Goal: Task Accomplishment & Management: Complete application form

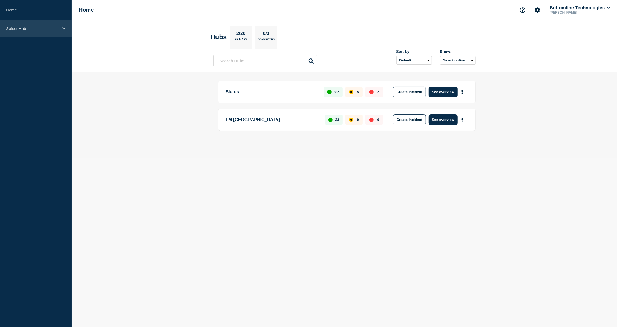
click at [56, 29] on p "Select Hub" at bounding box center [32, 28] width 52 height 5
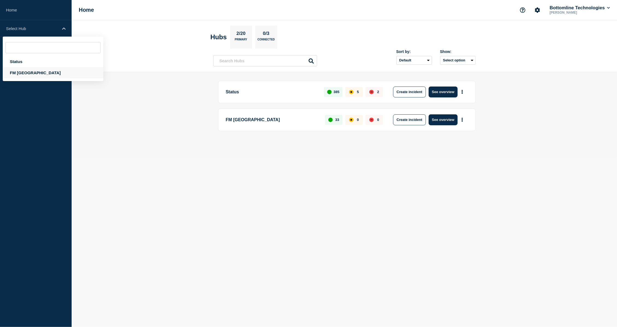
click at [29, 73] on div "FM [GEOGRAPHIC_DATA]" at bounding box center [53, 72] width 101 height 11
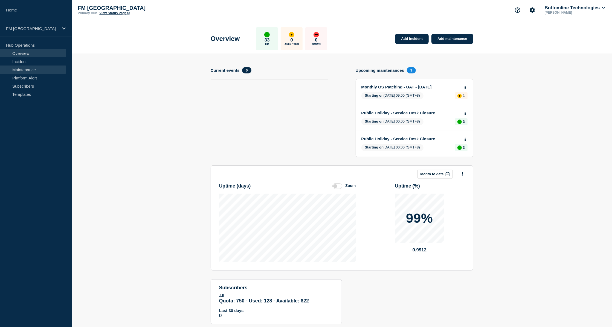
click at [27, 69] on link "Maintenance" at bounding box center [33, 70] width 66 height 8
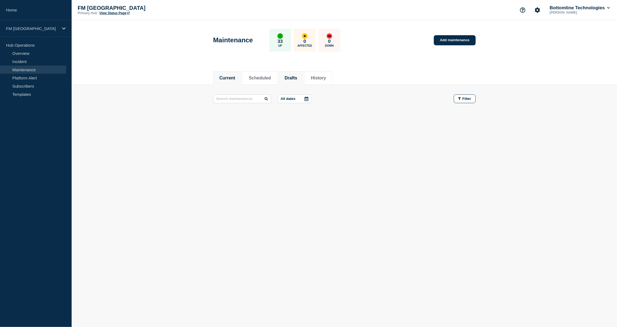
click at [296, 79] on button "Drafts" at bounding box center [291, 78] width 13 height 5
click at [269, 78] on button "Scheduled" at bounding box center [260, 78] width 22 height 5
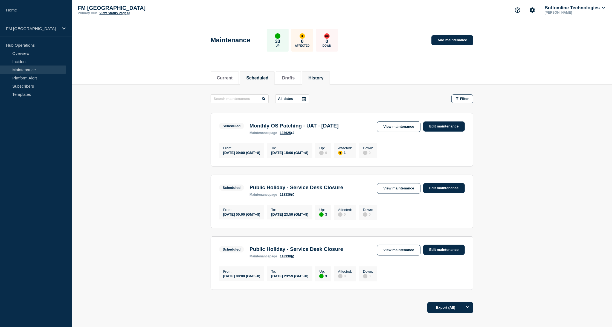
click at [322, 76] on button "History" at bounding box center [315, 78] width 15 height 5
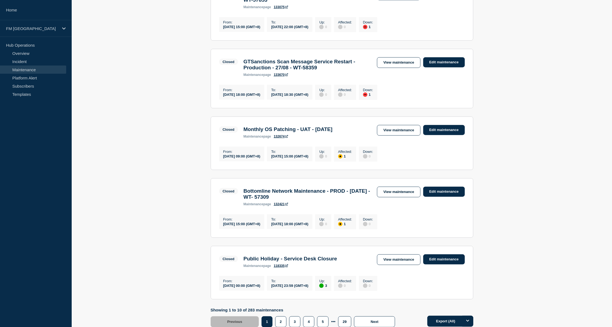
scroll to position [542, 0]
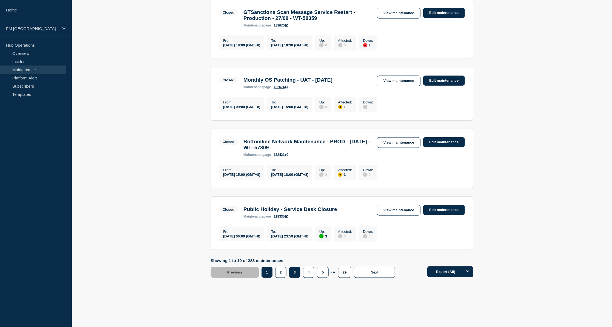
click at [294, 276] on button "3" at bounding box center [294, 272] width 11 height 11
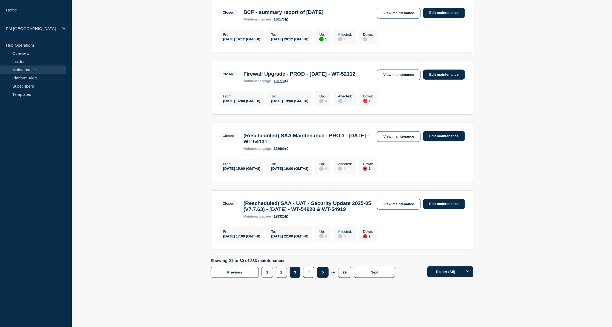
click at [324, 278] on button "5" at bounding box center [322, 272] width 11 height 11
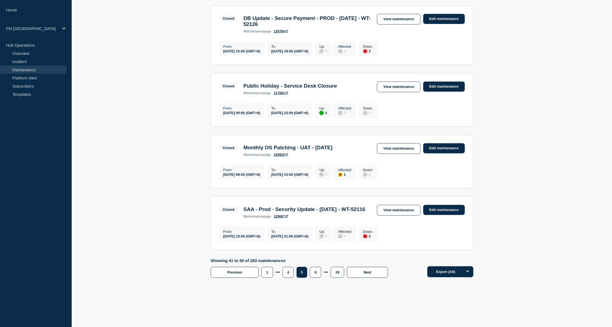
click at [326, 274] on icon at bounding box center [326, 273] width 4 height 4
drag, startPoint x: 334, startPoint y: 274, endPoint x: 341, endPoint y: 274, distance: 6.6
click at [341, 274] on button "29" at bounding box center [336, 272] width 13 height 11
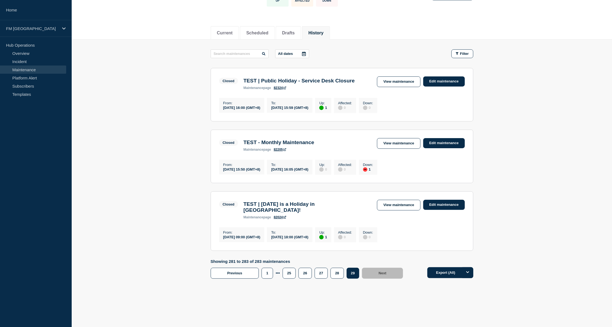
click at [296, 294] on div "Current Scheduled Drafts History Current Scheduled Drafts History All dates Fil…" at bounding box center [342, 170] width 540 height 299
click at [276, 273] on icon at bounding box center [278, 273] width 4 height 1
click at [278, 273] on icon at bounding box center [278, 273] width 4 height 1
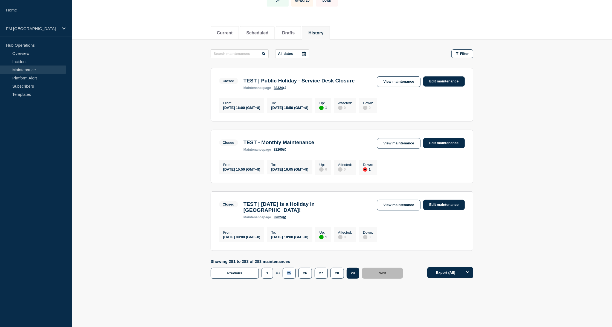
click at [278, 273] on icon at bounding box center [278, 273] width 4 height 1
drag, startPoint x: 278, startPoint y: 273, endPoint x: 292, endPoint y: 289, distance: 21.7
click at [292, 289] on div "Current Scheduled Drafts History Current Scheduled Drafts History All dates Fil…" at bounding box center [342, 170] width 540 height 299
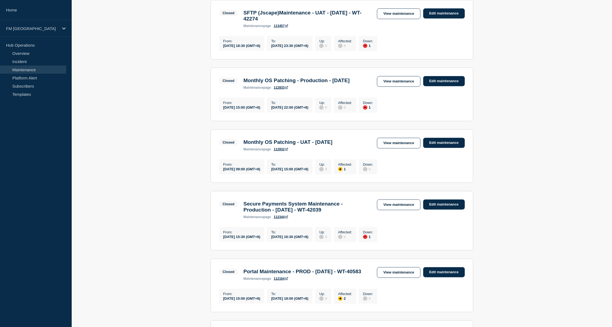
scroll to position [549, 0]
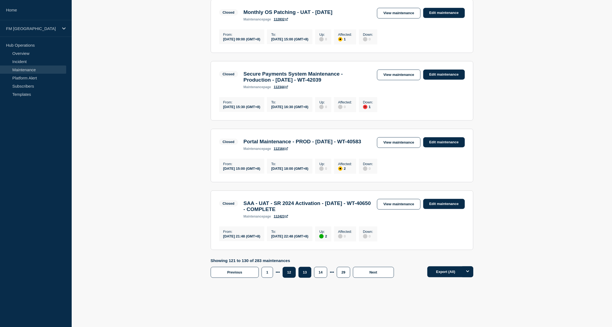
click at [289, 274] on button "12" at bounding box center [288, 272] width 13 height 11
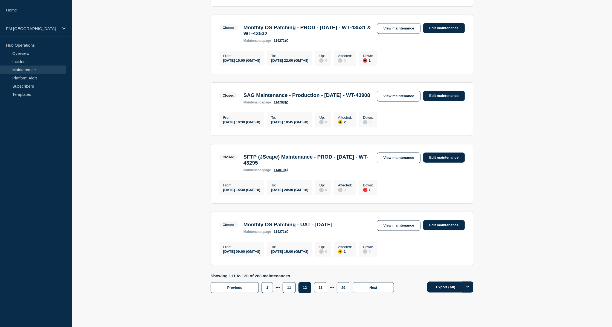
scroll to position [549, 0]
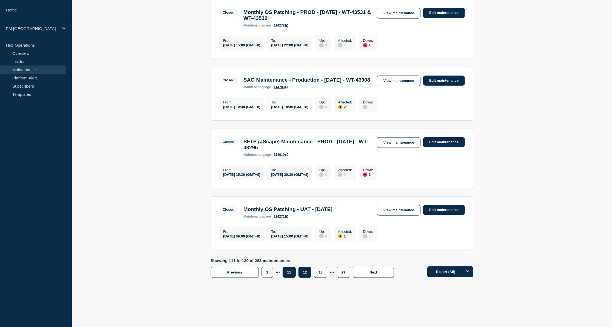
click at [290, 273] on button "11" at bounding box center [288, 272] width 13 height 11
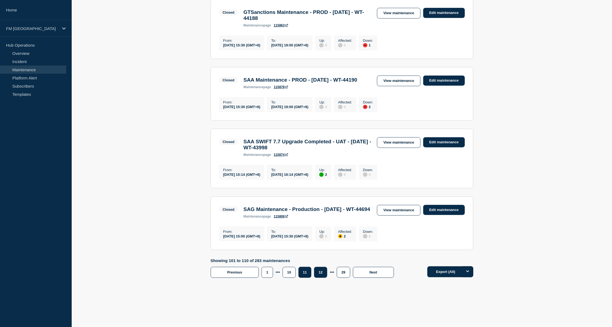
click at [321, 273] on button "12" at bounding box center [320, 272] width 13 height 11
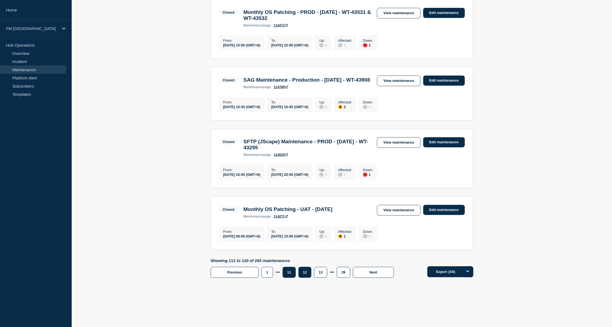
click at [290, 273] on button "11" at bounding box center [288, 272] width 13 height 11
click at [292, 272] on button "10" at bounding box center [288, 272] width 13 height 11
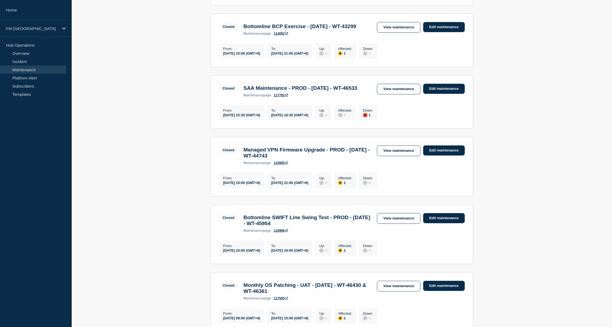
scroll to position [289, 0]
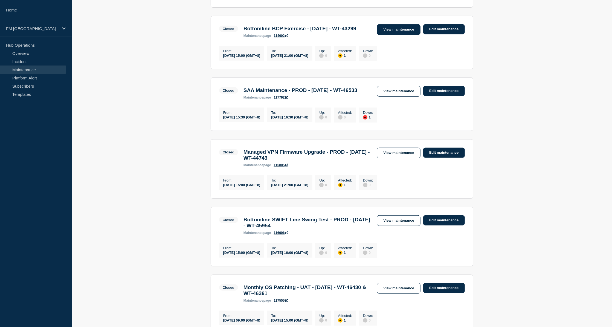
click at [390, 35] on link "View maintenance" at bounding box center [398, 29] width 43 height 11
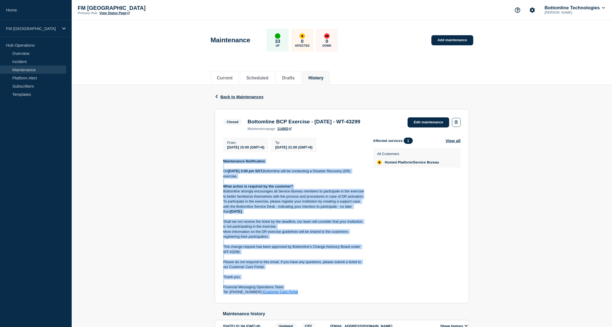
drag, startPoint x: 224, startPoint y: 163, endPoint x: 311, endPoint y: 295, distance: 157.5
click at [311, 295] on div "Maintenance Notification On Saturday 30 Nov 2024, at 3:00 pm SGT, Bottomline wi…" at bounding box center [293, 227] width 141 height 136
copy div "Maintenance Notification On Saturday 30 Nov 2024, at 3:00 pm SGT, Bottomline wi…"
drag, startPoint x: 248, startPoint y: 122, endPoint x: 400, endPoint y: 125, distance: 152.0
click at [400, 125] on div "Closed Bottomline BCP Exercise - 30/NOV/2024 - WT-43299 maintenance page 114002…" at bounding box center [341, 124] width 237 height 13
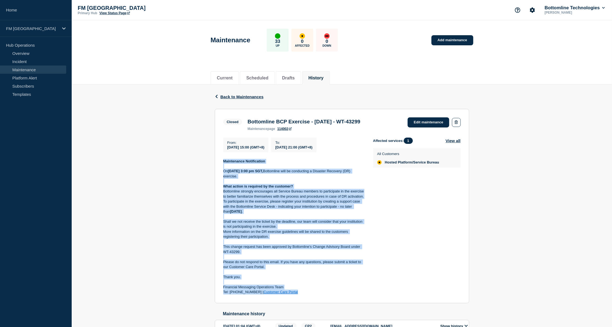
copy h3 "Bottomline BCP Exercise - 30/NOV/2024 - WT-43299"
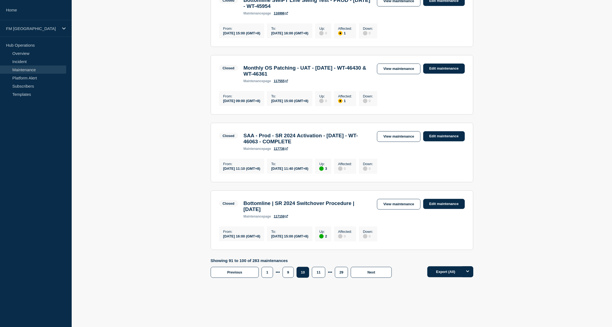
scroll to position [564, 0]
click at [317, 273] on button "11" at bounding box center [318, 272] width 13 height 11
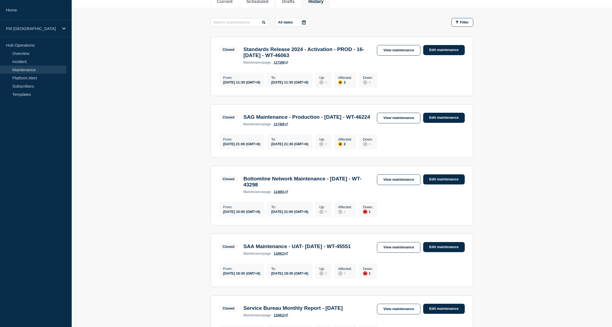
scroll to position [69, 0]
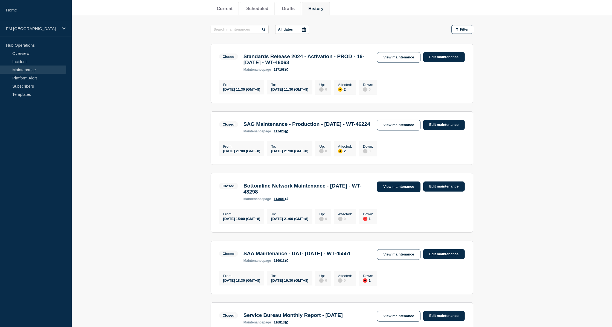
click at [392, 192] on link "View maintenance" at bounding box center [398, 187] width 43 height 11
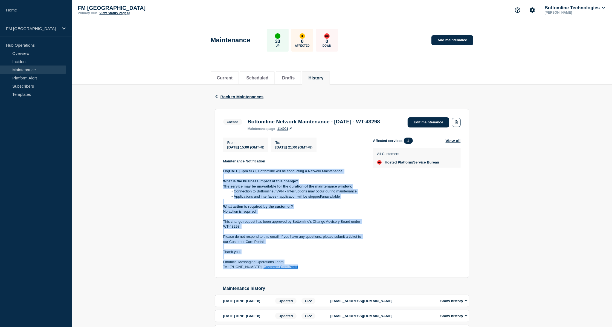
drag, startPoint x: 223, startPoint y: 181, endPoint x: 302, endPoint y: 281, distance: 127.5
click at [302, 270] on div "Maintenance Notification On Saturday 9th Nov 2024 at 3pm SGT , Bottomline will …" at bounding box center [293, 214] width 141 height 111
drag, startPoint x: 302, startPoint y: 281, endPoint x: 255, endPoint y: 199, distance: 94.3
copy div "On Saturday 9th Nov 2024 at 3pm SGT , Bottomline will be conducting a Network M…"
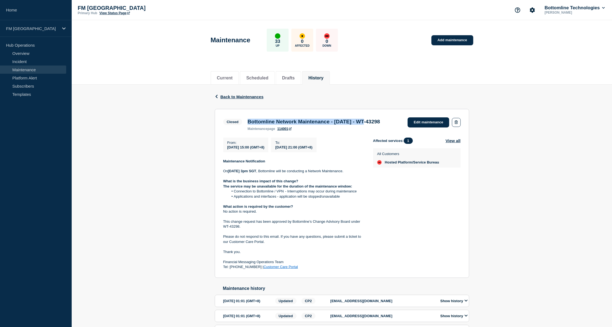
drag, startPoint x: 248, startPoint y: 122, endPoint x: 381, endPoint y: 123, distance: 132.9
click at [380, 123] on h3 "Bottomline Network Maintenance - 09/NOV/24 - WT-43298" at bounding box center [313, 122] width 132 height 6
copy h3 "Bottomline Network Maintenance - 09/NOV/24 -"
click at [569, 212] on div "Back Back to Maintenances Closed Bottomline Network Maintenance - 09/NOV/24 - W…" at bounding box center [342, 227] width 540 height 285
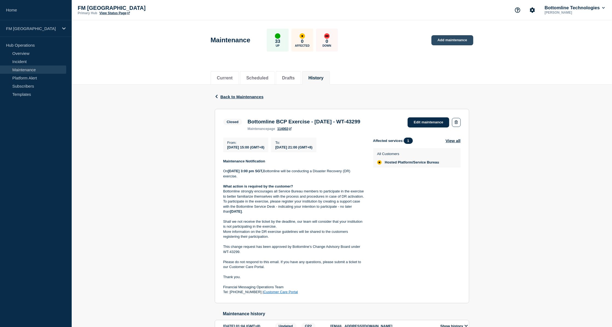
click at [441, 42] on link "Add maintenance" at bounding box center [452, 40] width 42 height 10
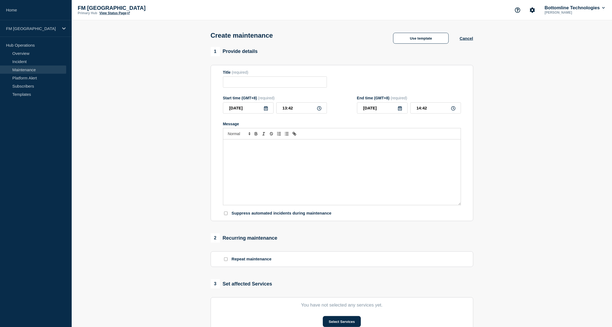
click at [267, 111] on icon at bounding box center [266, 108] width 4 height 4
click at [283, 123] on icon "button" at bounding box center [285, 125] width 7 height 7
click at [286, 160] on div "18" at bounding box center [285, 160] width 8 height 8
type input "[DATE]"
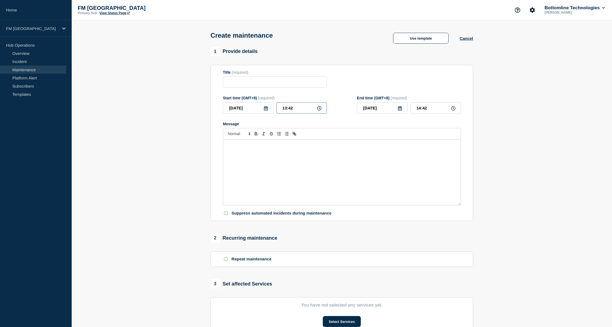
click at [286, 109] on input "13:42" at bounding box center [301, 108] width 51 height 11
type input "15:42"
type input "16:42"
type input "15:02"
type input "16:02"
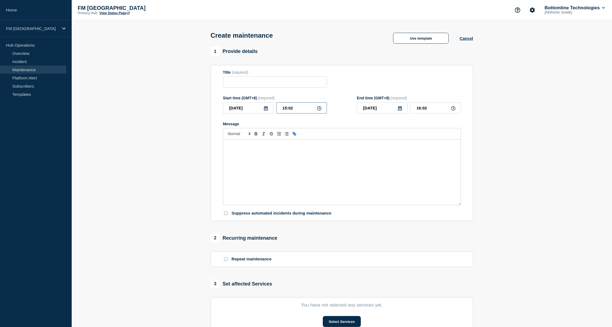
type input "15:00"
click at [419, 112] on input "16:00" at bounding box center [435, 108] width 51 height 11
type input "21:00"
click at [346, 164] on div "Message" at bounding box center [341, 173] width 237 height 66
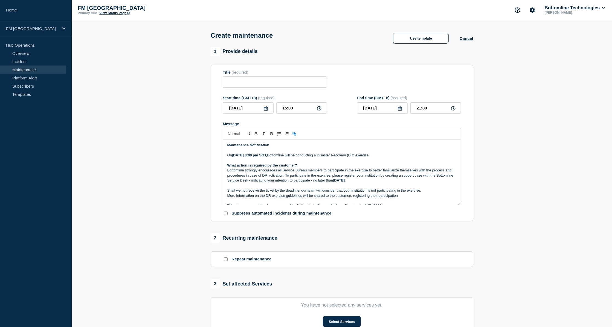
click at [252, 157] on strong "Saturday 30 Nov 2024, at 3:00 pm SGT," at bounding box center [249, 155] width 35 height 4
click at [244, 80] on input "Title" at bounding box center [275, 82] width 104 height 11
paste input "Bottomline BCP Exercise - 30/NOV/2024 - WT-43299"
click at [276, 84] on input "Bottomline BCP Exercise - 30/NOV/2024 - WT-43299" at bounding box center [275, 82] width 104 height 11
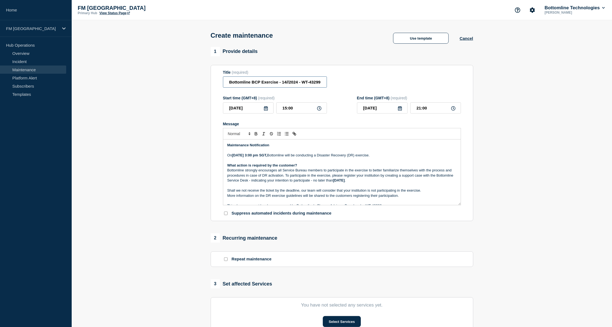
scroll to position [0, 0]
click at [267, 157] on strong "Saturday 18 Oct 2024, at 3:00 pm SGT," at bounding box center [249, 155] width 35 height 4
click at [344, 183] on strong "Friday 22nd Nov 2024" at bounding box center [339, 181] width 12 height 4
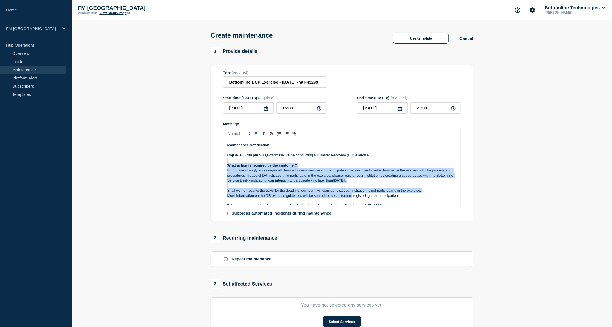
drag, startPoint x: 319, startPoint y: 180, endPoint x: 352, endPoint y: 196, distance: 37.2
click at [352, 196] on div "Maintenance Notification On Saturday 18 Oct 2025, at 3:00 pm SGT, Bottomline wi…" at bounding box center [341, 173] width 237 height 66
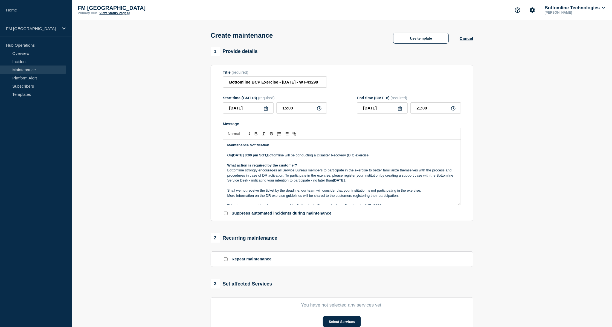
click at [295, 203] on p "Message" at bounding box center [341, 200] width 229 height 5
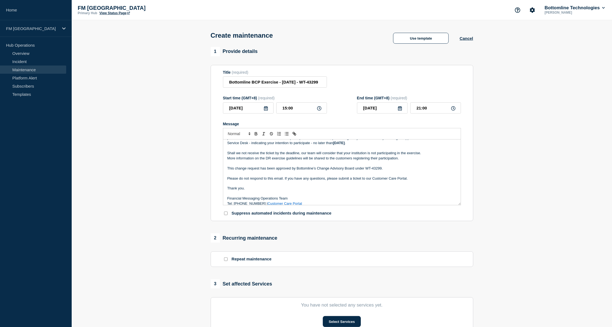
scroll to position [42, 0]
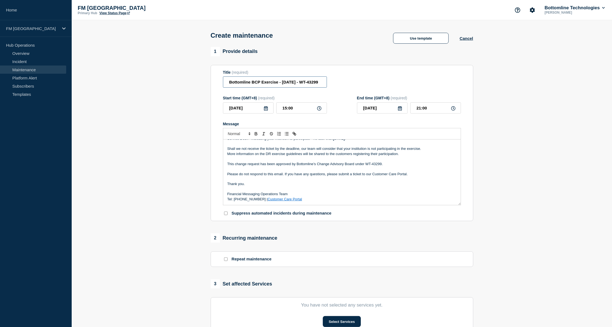
click at [312, 87] on input "Bottomline BCP Exercise - 14/OCT/2025 - WT-43299" at bounding box center [275, 82] width 104 height 11
drag, startPoint x: 311, startPoint y: 85, endPoint x: 336, endPoint y: 85, distance: 24.9
click at [336, 85] on div "Title (required) Bottomline BCP Exercise - 14/OCT/2025 - WT-43299" at bounding box center [342, 79] width 238 height 18
paste input "59116"
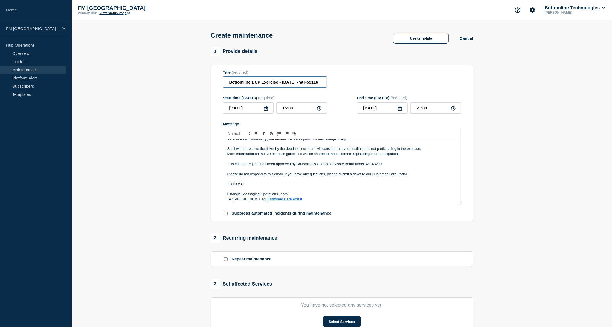
type input "Bottomline BCP Exercise - 14/OCT/2025 - WT-59116"
drag, startPoint x: 366, startPoint y: 167, endPoint x: 381, endPoint y: 167, distance: 14.5
click at [381, 167] on p "This change request has been approved by Bottomline’s Change Advisory Board und…" at bounding box center [341, 164] width 229 height 5
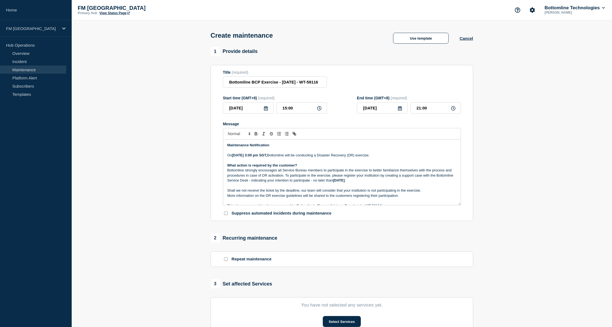
click at [407, 158] on p "On Saturday 18 Oct 2025, at 3:00 pm SGT, Bottomline will be conducting a Disast…" at bounding box center [341, 155] width 229 height 5
click at [302, 168] on p "What action is required by the customer?" at bounding box center [341, 165] width 229 height 5
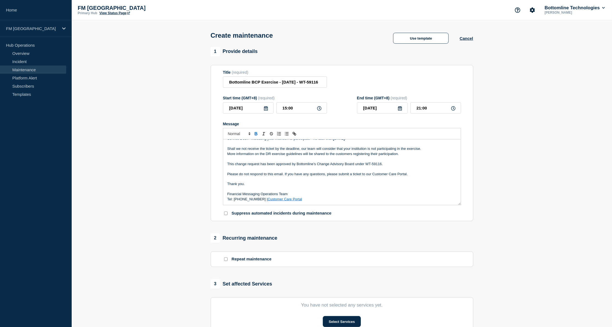
scroll to position [150, 0]
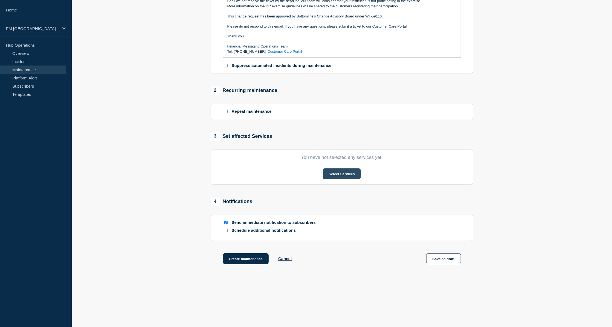
click at [348, 176] on button "Select Services" at bounding box center [342, 174] width 38 height 11
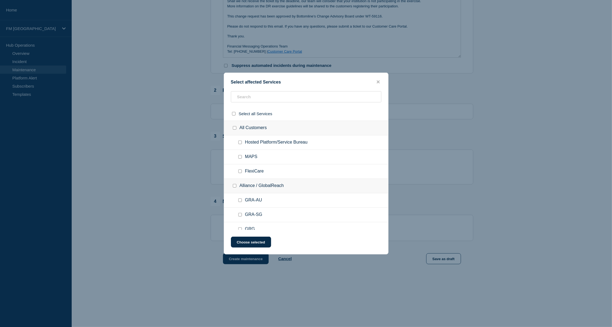
click at [239, 144] on input "Hosted Platform/Service Bureau checkbox" at bounding box center [240, 143] width 4 height 4
click at [240, 142] on input "Hosted Platform/Service Bureau checkbox" at bounding box center [240, 143] width 4 height 4
checkbox input "false"
click at [233, 128] on input "All Customers checkbox" at bounding box center [235, 128] width 4 height 4
checkbox input "true"
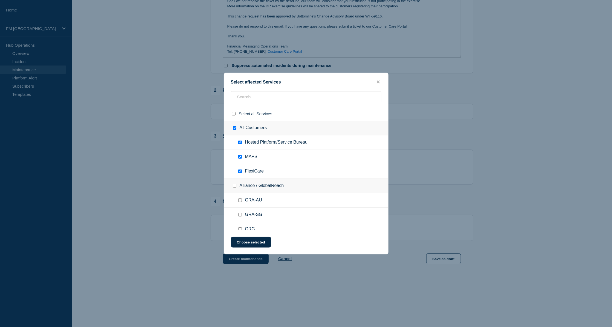
checkbox input "true"
click at [240, 158] on input "MAPS checkbox" at bounding box center [240, 157] width 4 height 4
checkbox input "false"
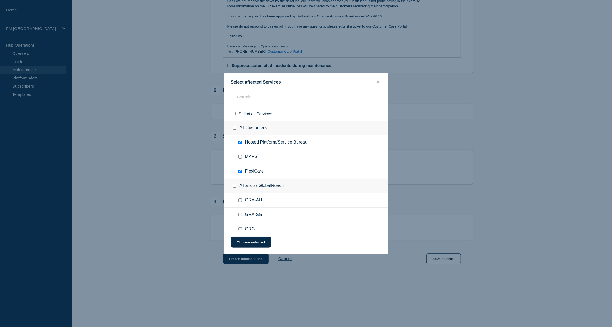
checkbox input "false"
click at [241, 173] on input "FlexiCare checkbox" at bounding box center [240, 172] width 4 height 4
checkbox input "false"
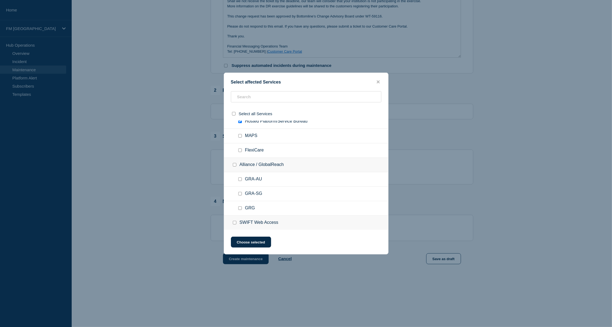
scroll to position [0, 0]
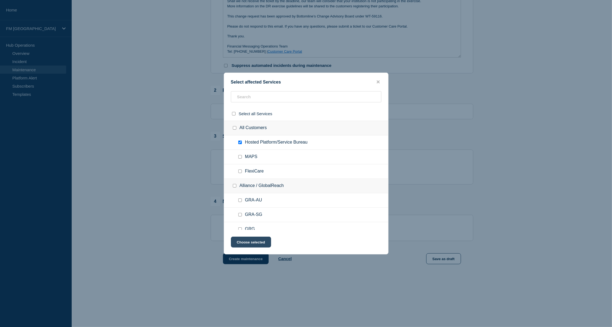
click at [256, 244] on button "Choose selected" at bounding box center [251, 242] width 40 height 11
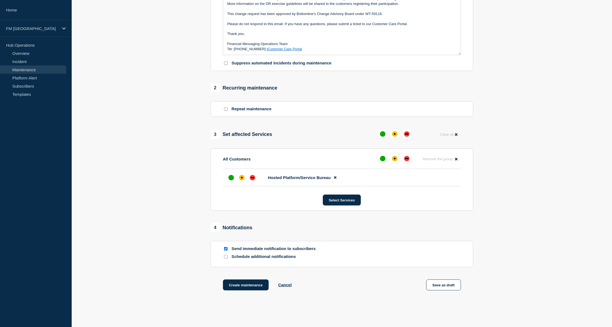
click at [226, 251] on input "Send immediate notification to subscribers" at bounding box center [226, 249] width 4 height 4
checkbox input "true"
click at [226, 259] on input "Schedule additional notifications" at bounding box center [226, 257] width 4 height 4
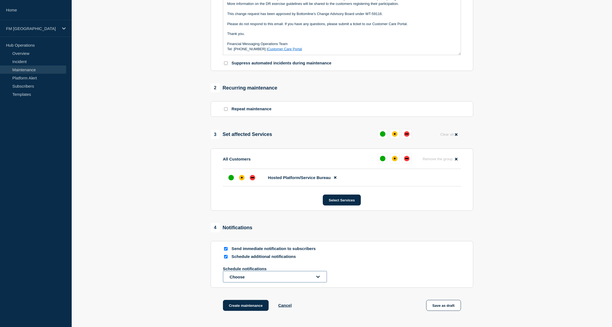
click at [318, 279] on icon "open dropdown" at bounding box center [318, 277] width 4 height 4
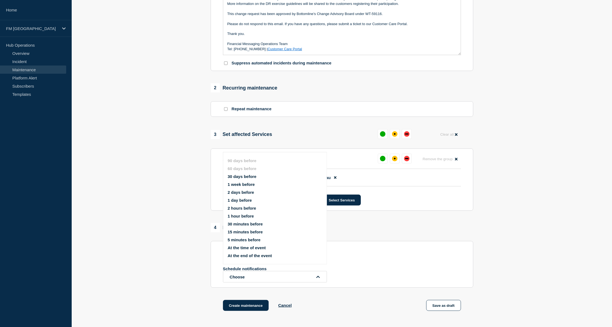
click at [162, 187] on section "1 Provide details Title (required) Bottomline BCP Exercise - 14/OCT/2025 - WT-5…" at bounding box center [342, 111] width 540 height 429
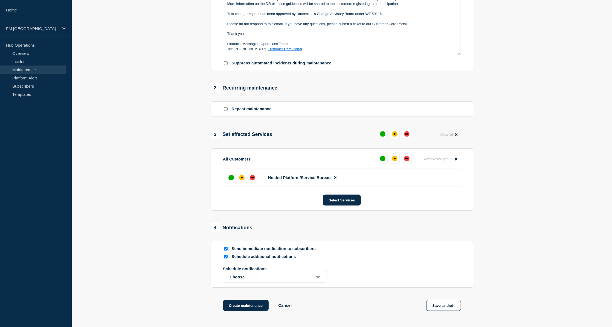
click at [225, 259] on input "Schedule additional notifications" at bounding box center [226, 257] width 4 height 4
checkbox input "false"
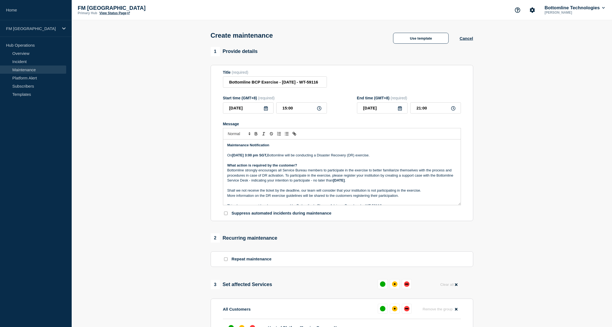
scroll to position [42, 0]
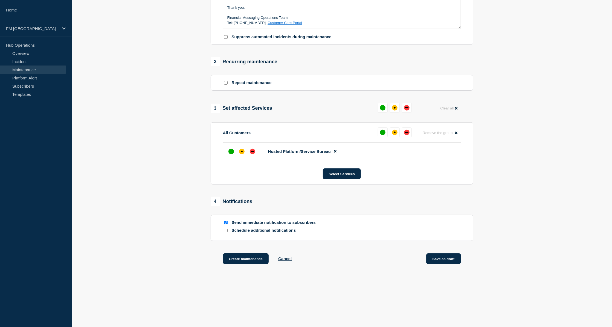
click at [451, 258] on button "Save as draft" at bounding box center [443, 259] width 35 height 11
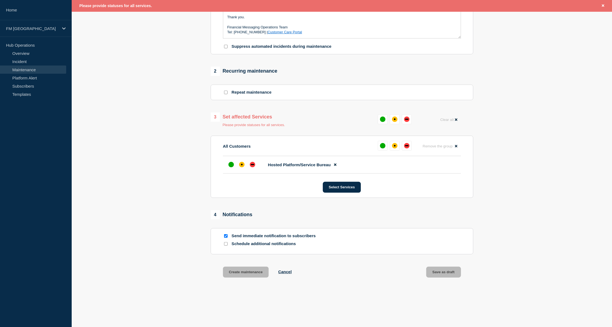
scroll to position [190, 0]
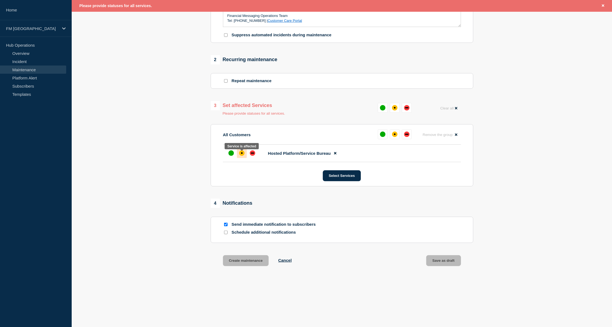
click at [242, 153] on div "affected" at bounding box center [241, 153] width 5 height 5
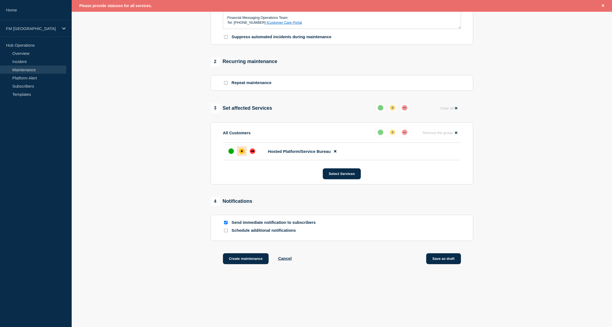
click at [446, 257] on button "Save as draft" at bounding box center [443, 259] width 35 height 11
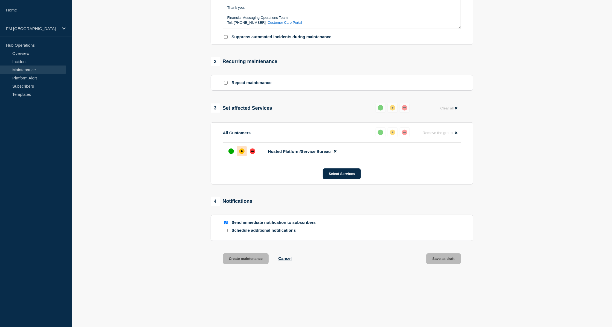
scroll to position [179, 0]
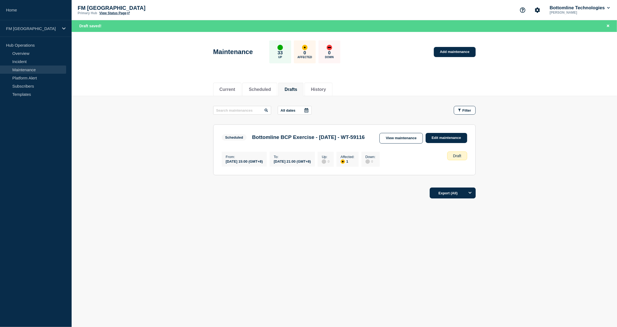
drag, startPoint x: 400, startPoint y: 140, endPoint x: 385, endPoint y: 140, distance: 15.3
click at [400, 140] on link "View maintenance" at bounding box center [400, 138] width 43 height 11
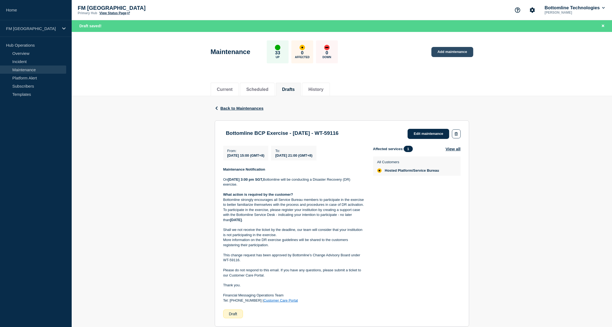
click at [451, 52] on link "Add maintenance" at bounding box center [452, 52] width 42 height 10
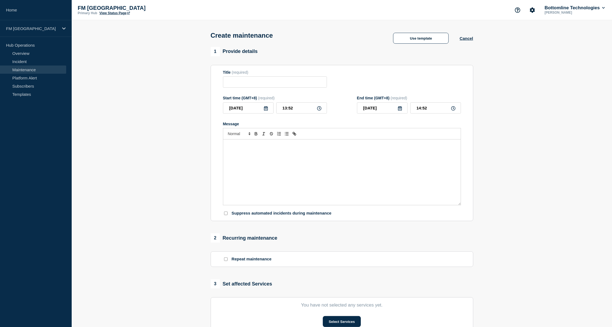
click at [266, 165] on div "Message" at bounding box center [341, 173] width 237 height 66
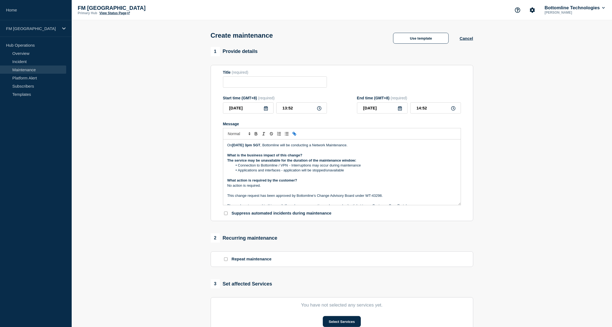
click at [251, 147] on strong "Saturday 9th Nov 2024 at 3pm SGT" at bounding box center [246, 145] width 28 height 4
drag, startPoint x: 366, startPoint y: 196, endPoint x: 381, endPoint y: 197, distance: 14.8
click at [381, 197] on p "This change request has been approved by Bottomline’s Change Advisory Board und…" at bounding box center [341, 196] width 229 height 5
click at [290, 81] on input "Title" at bounding box center [275, 82] width 104 height 11
paste input "WT-59117"
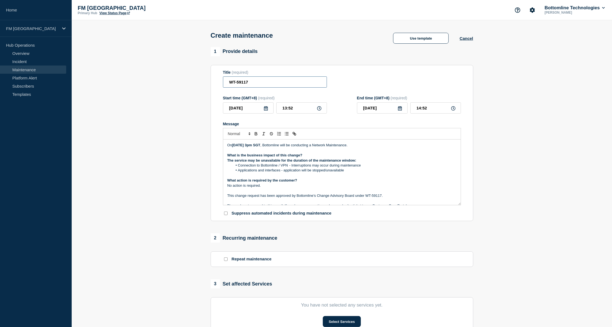
click at [227, 84] on input "WT-59117" at bounding box center [275, 82] width 104 height 11
paste input "Bottomline Network Maintenance - 09/NOV/24 -"
click at [297, 84] on input "Bottomline Network Maintenance - 09/NOV/24 - WT-59117" at bounding box center [275, 82] width 104 height 11
click at [315, 86] on input "Bottomline Network Maintenance - 04/OCT/24 - WT-59117" at bounding box center [275, 82] width 104 height 11
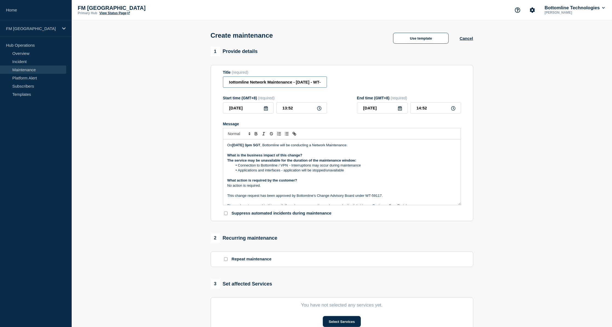
type input "Bottomline Network Maintenance - 04/OCT/25 - WT-59117"
click at [242, 110] on input "2025-09-15" at bounding box center [248, 108] width 51 height 11
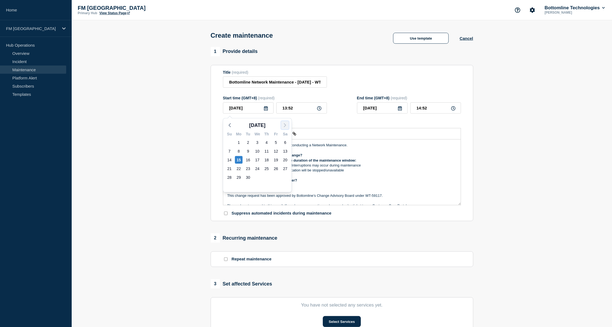
click at [286, 123] on icon "button" at bounding box center [285, 125] width 7 height 7
click at [285, 141] on div "4" at bounding box center [285, 143] width 8 height 8
type input "2025-10-04"
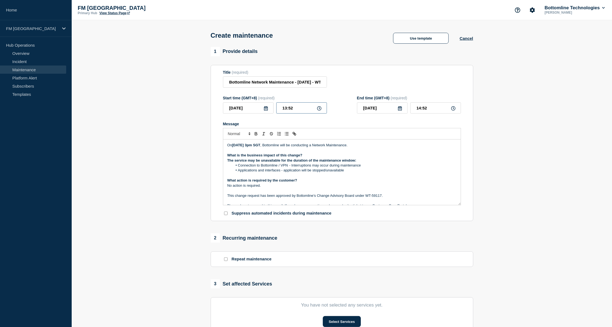
click at [299, 111] on input "13:52" at bounding box center [301, 108] width 51 height 11
click at [286, 110] on input "13:52" at bounding box center [301, 108] width 51 height 11
type input "15:52"
type input "16:52"
type input "15:02"
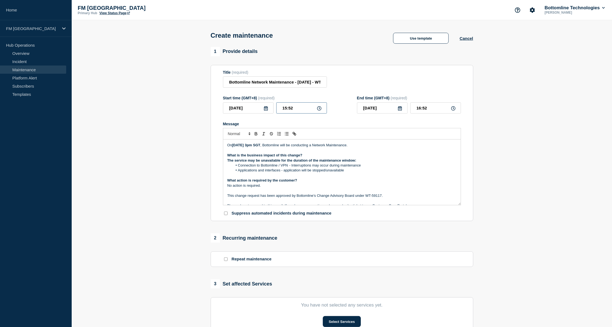
type input "16:02"
type input "15:00"
click at [420, 110] on input "16:00" at bounding box center [435, 108] width 51 height 11
type input "21:00"
click at [388, 163] on p "The service may be unavailable for the duration of the maintenance window:" at bounding box center [341, 160] width 229 height 5
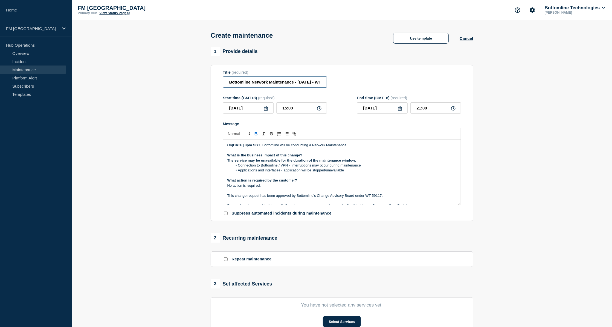
scroll to position [0, 20]
drag, startPoint x: 311, startPoint y: 81, endPoint x: 344, endPoint y: 81, distance: 33.9
click at [344, 81] on div "Title (required) Bottomline Network Maintenance - 04/OCT/25 - WT-59117" at bounding box center [342, 79] width 238 height 18
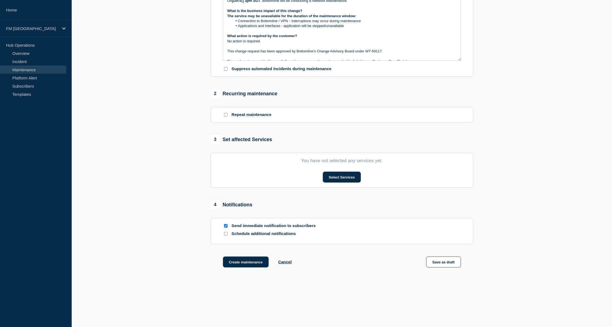
scroll to position [150, 0]
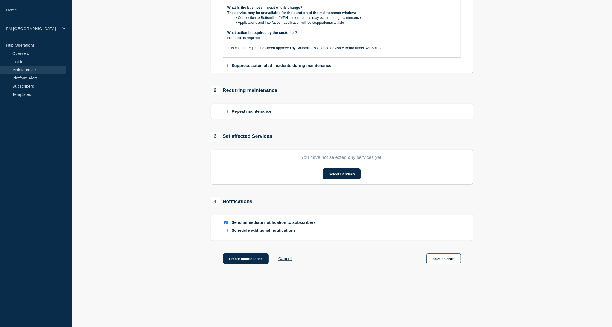
click at [225, 231] on input "Schedule additional notifications" at bounding box center [226, 231] width 4 height 4
checkbox input "true"
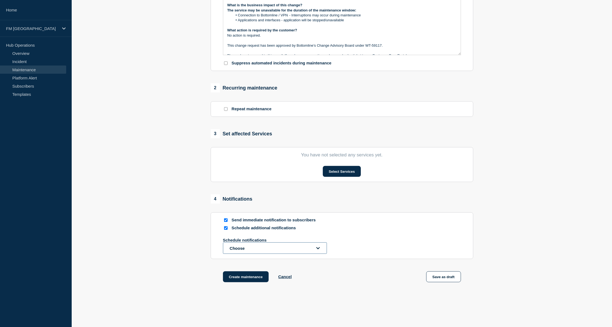
click at [248, 251] on button "Choose" at bounding box center [275, 248] width 104 height 11
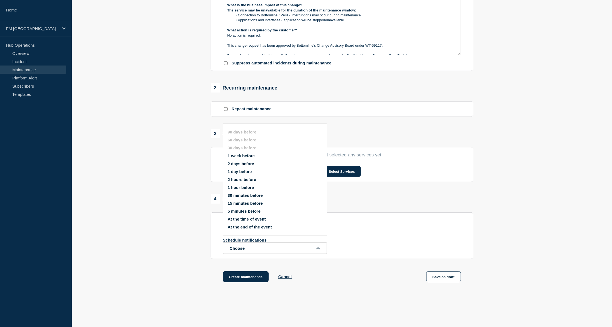
click at [248, 169] on button "1 day before" at bounding box center [239, 171] width 24 height 5
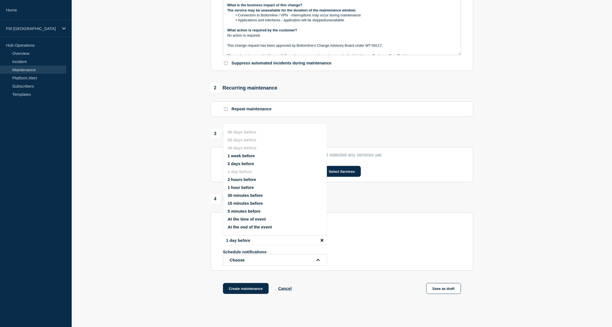
click at [396, 264] on div "Schedule notifications Choose" at bounding box center [342, 258] width 238 height 16
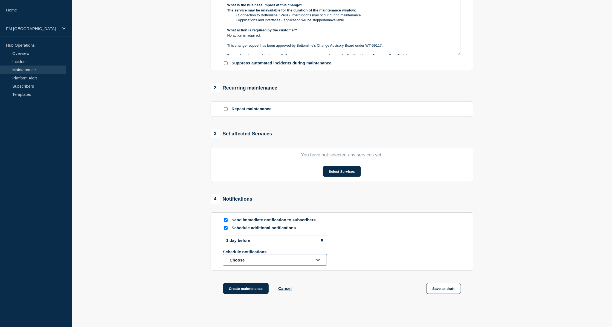
click at [318, 261] on icon "open dropdown" at bounding box center [318, 260] width 4 height 2
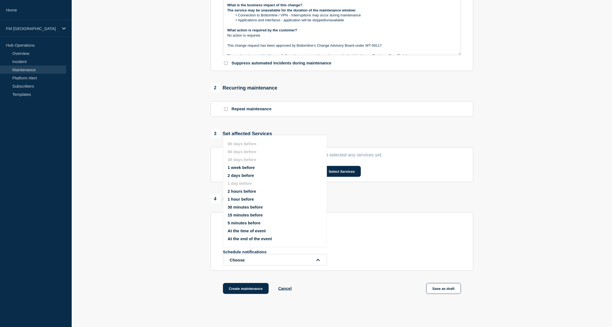
click at [241, 166] on button "1 week before" at bounding box center [240, 167] width 27 height 5
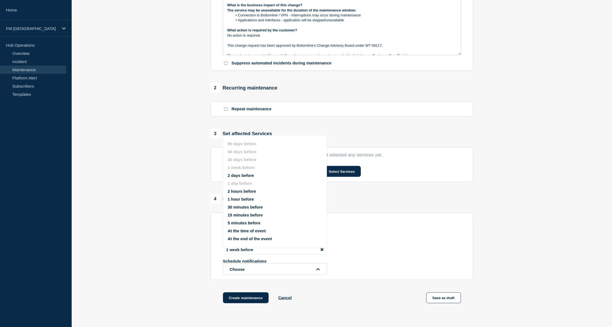
click at [367, 296] on div "Create maintenance Cancel Save as draft" at bounding box center [341, 305] width 262 height 25
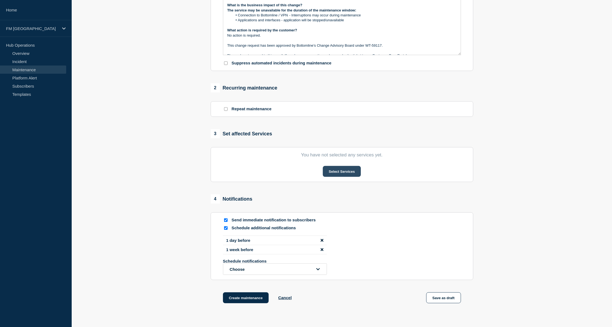
click at [332, 175] on button "Select Services" at bounding box center [342, 171] width 38 height 11
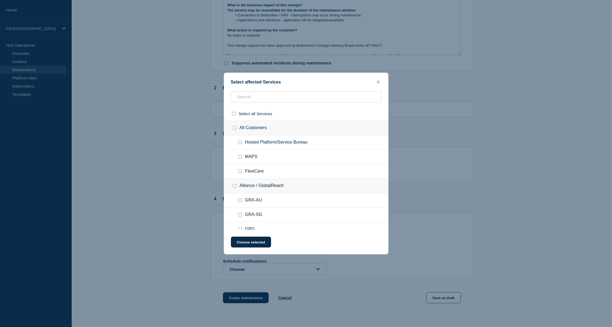
click at [240, 142] on input "Hosted Platform/Service Bureau checkbox" at bounding box center [240, 143] width 4 height 4
checkbox input "true"
click at [260, 244] on button "Choose selected" at bounding box center [251, 242] width 40 height 11
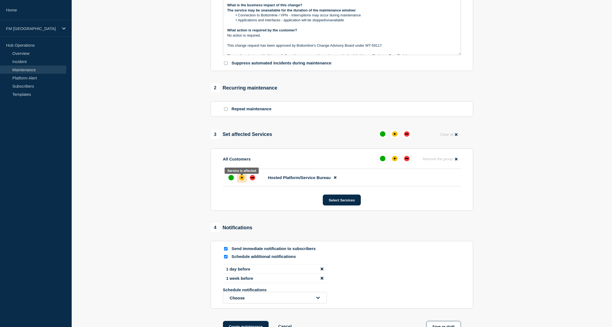
click at [244, 180] on div "affected" at bounding box center [241, 177] width 5 height 5
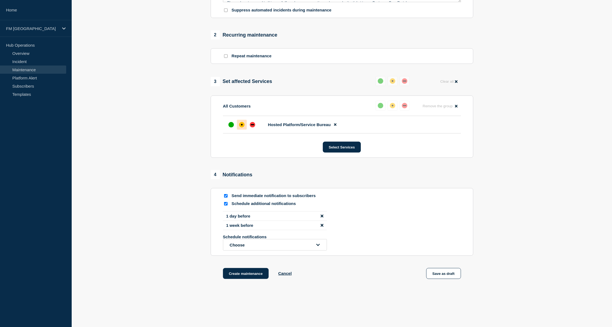
scroll to position [220, 0]
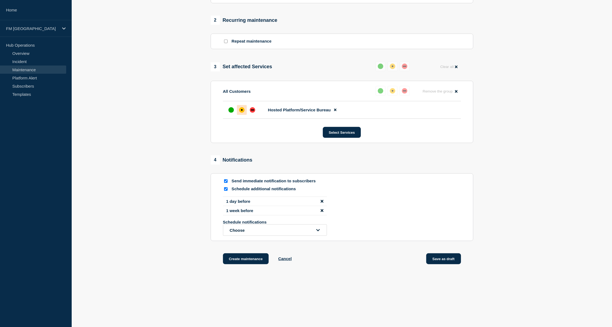
click at [438, 258] on button "Save as draft" at bounding box center [443, 259] width 35 height 11
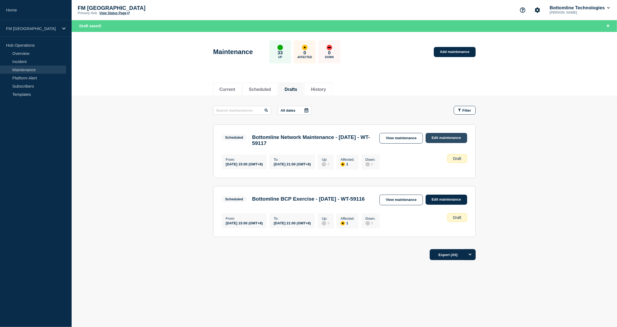
click at [450, 135] on link "Edit maintenance" at bounding box center [447, 138] width 42 height 10
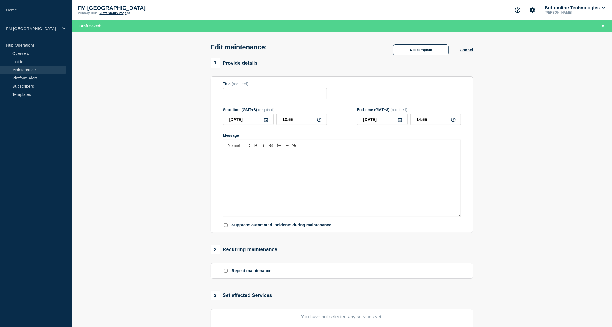
type input "Bottomline Network Maintenance - 04/OCT/25 - WT-59117"
type input "2025-10-04"
type input "15:00"
type input "2025-10-04"
type input "21:00"
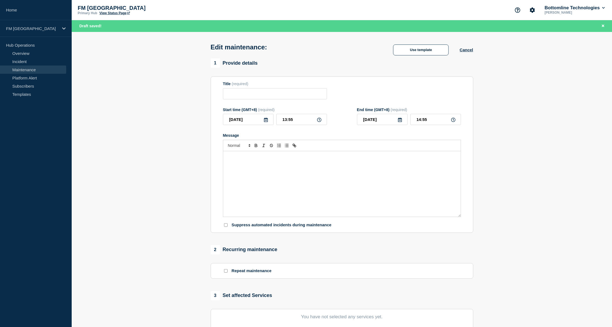
checkbox input "true"
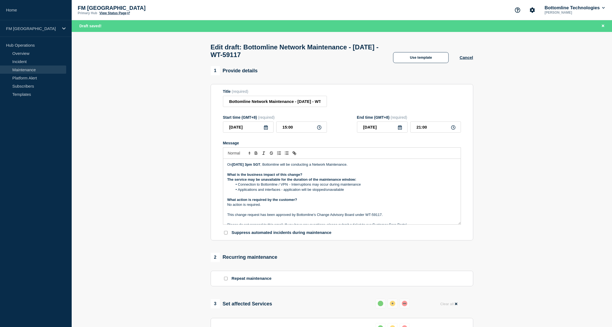
scroll to position [214, 0]
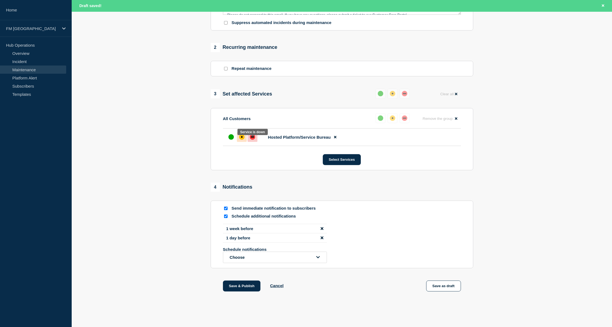
click at [254, 137] on div "down" at bounding box center [252, 136] width 5 height 5
click at [443, 286] on button "Save as draft" at bounding box center [443, 286] width 35 height 11
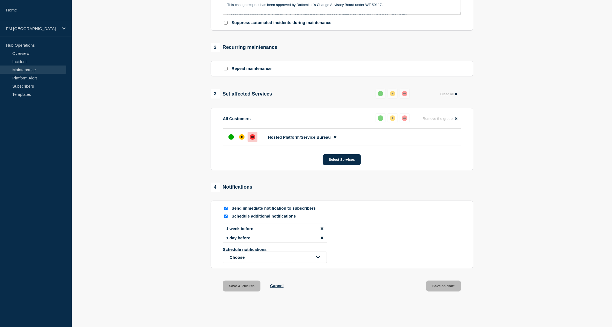
scroll to position [202, 0]
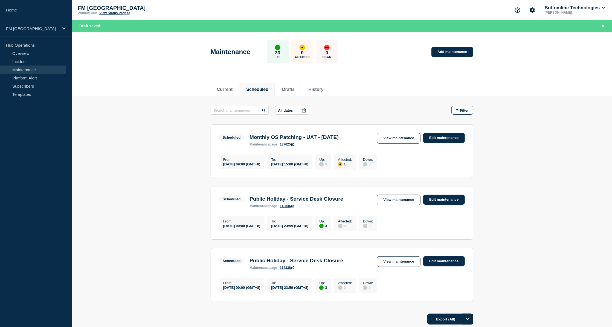
click at [167, 167] on main "All dates Filter Scheduled 1 Affected Monthly OS Patching - UAT - 18 September …" at bounding box center [342, 203] width 540 height 214
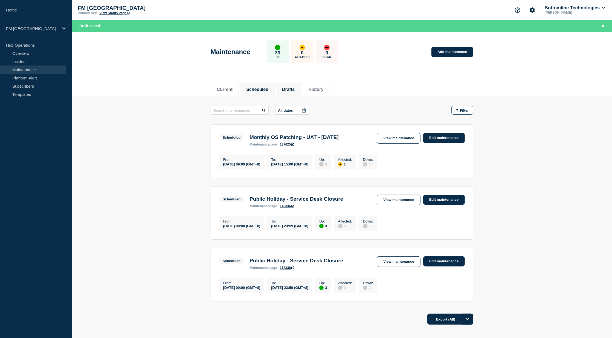
click at [294, 90] on button "Drafts" at bounding box center [288, 89] width 13 height 5
